Goal: Download file/media

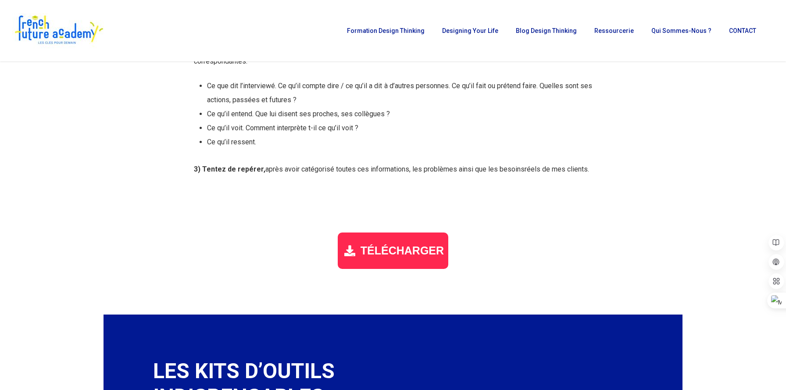
scroll to position [1004, 0]
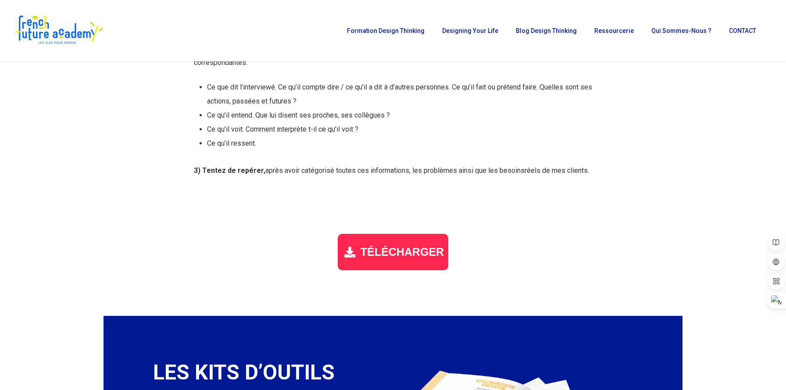
click at [387, 265] on div "TÉLÉCHARGER" at bounding box center [393, 252] width 111 height 36
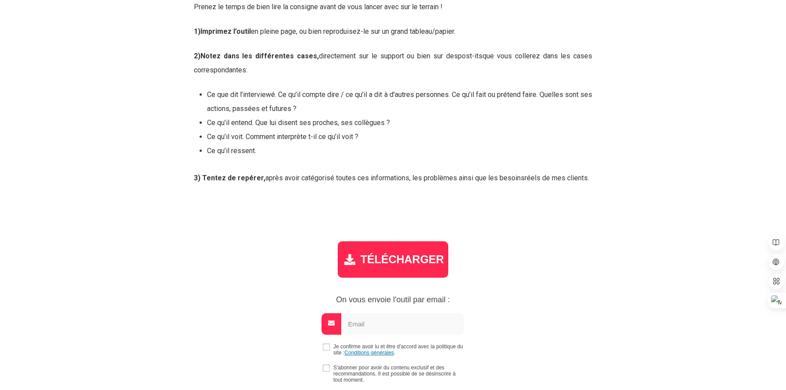
scroll to position [1079, 0]
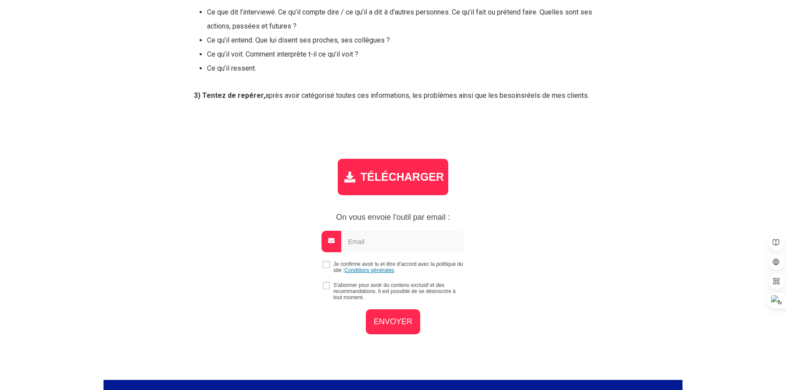
click at [384, 260] on form "Je confirme avoir lu et être d'accord avec la politique du site : Conditions gé…" at bounding box center [393, 283] width 398 height 104
click at [377, 246] on input "email" at bounding box center [402, 241] width 123 height 21
type input "[EMAIL_ADDRESS][DOMAIN_NAME]"
click at [326, 264] on input "checkbox" at bounding box center [326, 264] width 7 height 7
checkbox input "true"
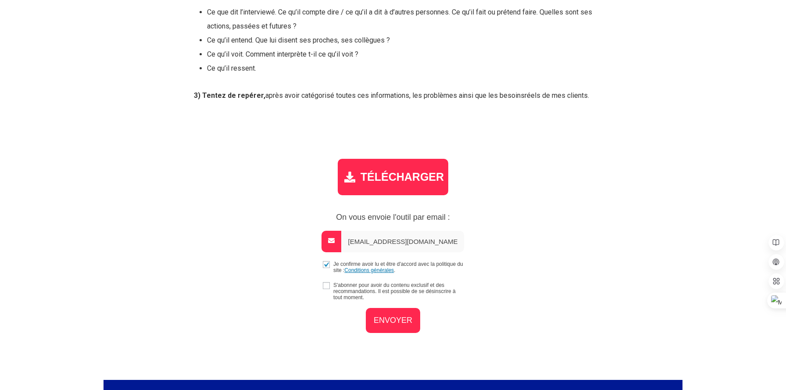
click at [372, 316] on input "ENVOYER" at bounding box center [393, 320] width 54 height 25
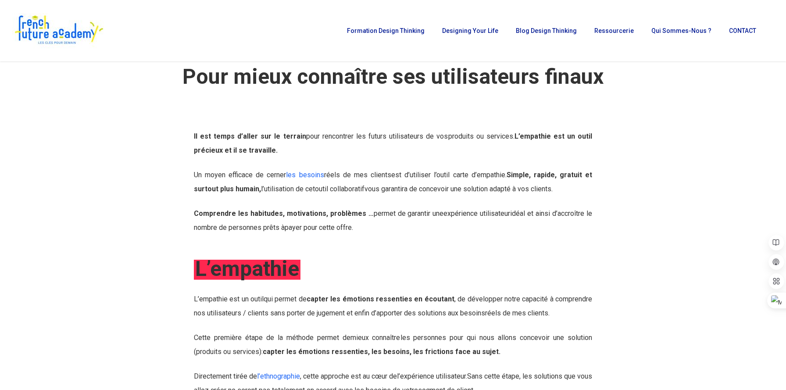
scroll to position [0, 0]
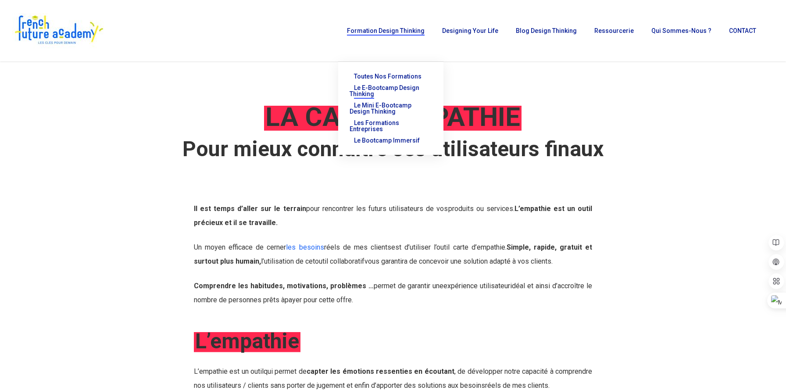
click at [413, 86] on span "Le E-Bootcamp Design Thinking" at bounding box center [385, 90] width 70 height 13
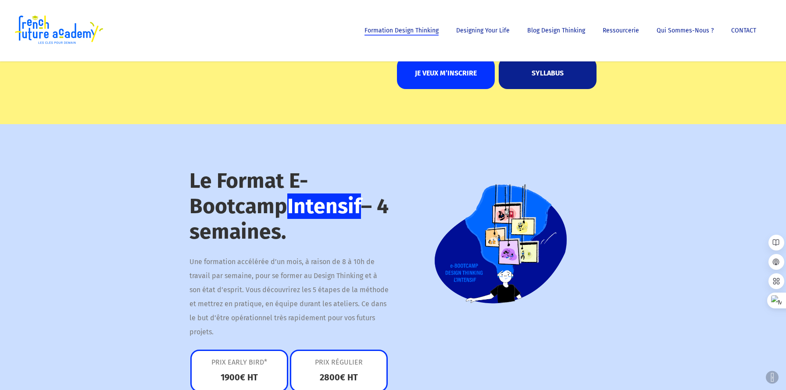
scroll to position [888, 0]
